Goal: Navigation & Orientation: Find specific page/section

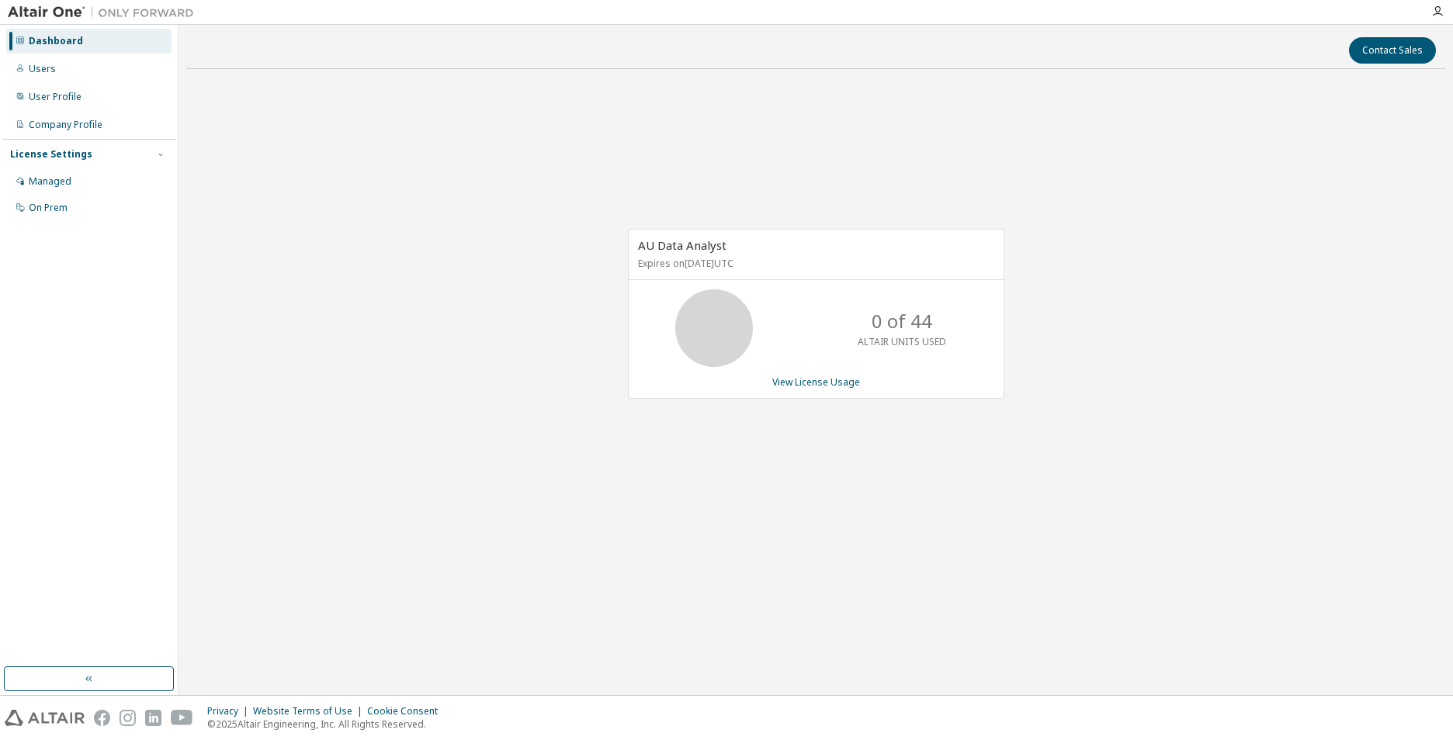
click at [877, 477] on div "AU Data Analyst Expires on [DATE] UTC 0 of 44 ALTAIR UNITS USED View License Us…" at bounding box center [815, 321] width 1259 height 481
